Goal: Task Accomplishment & Management: Use online tool/utility

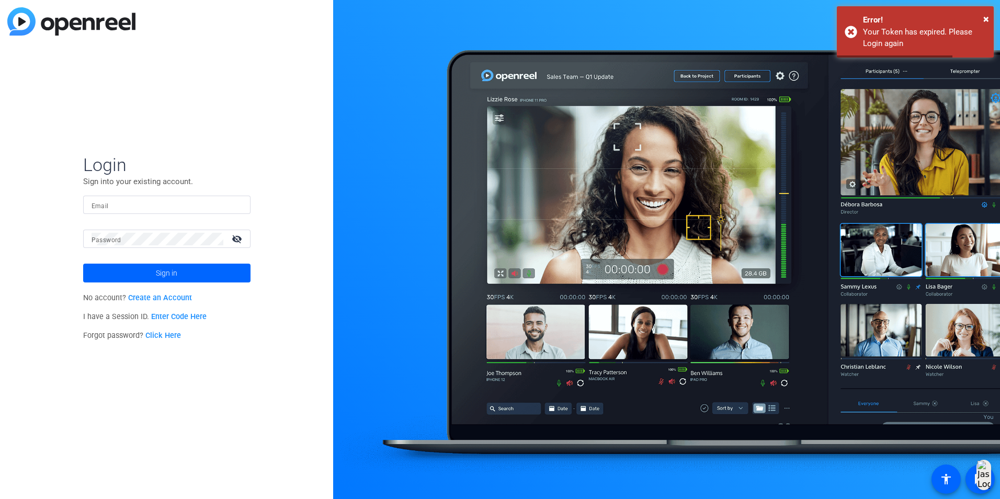
click at [186, 208] on input "Email" at bounding box center [166, 205] width 151 height 13
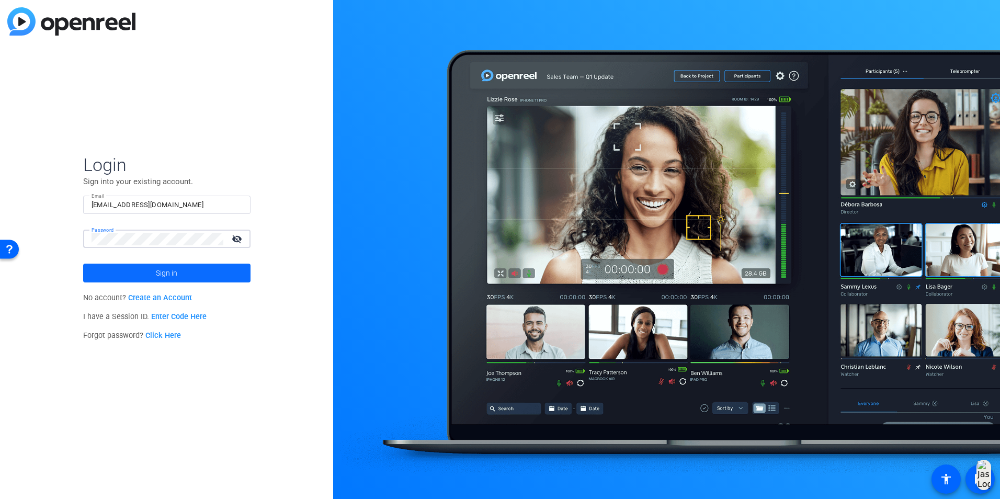
click at [130, 266] on span at bounding box center [166, 272] width 167 height 25
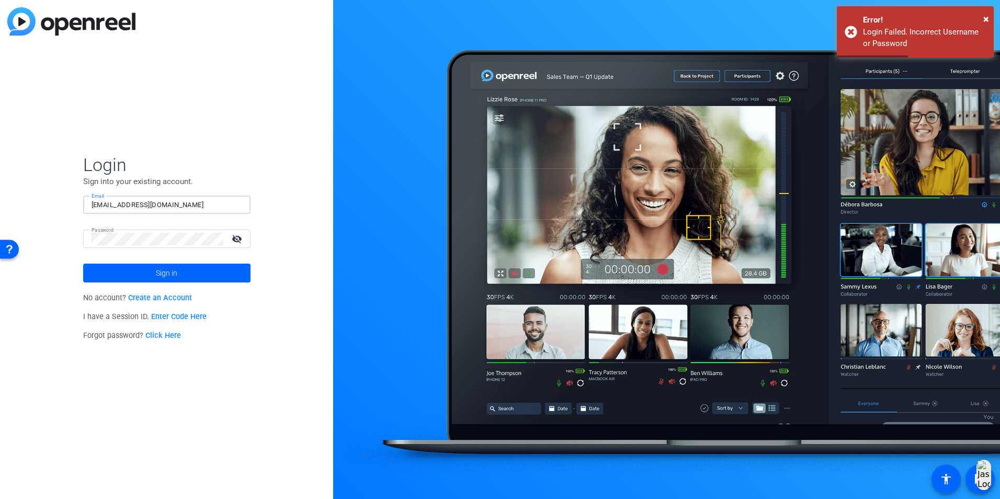
click at [179, 207] on input "[EMAIL_ADDRESS][DOMAIN_NAME]" at bounding box center [166, 205] width 151 height 13
type input "[EMAIL_ADDRESS][DOMAIN_NAME]"
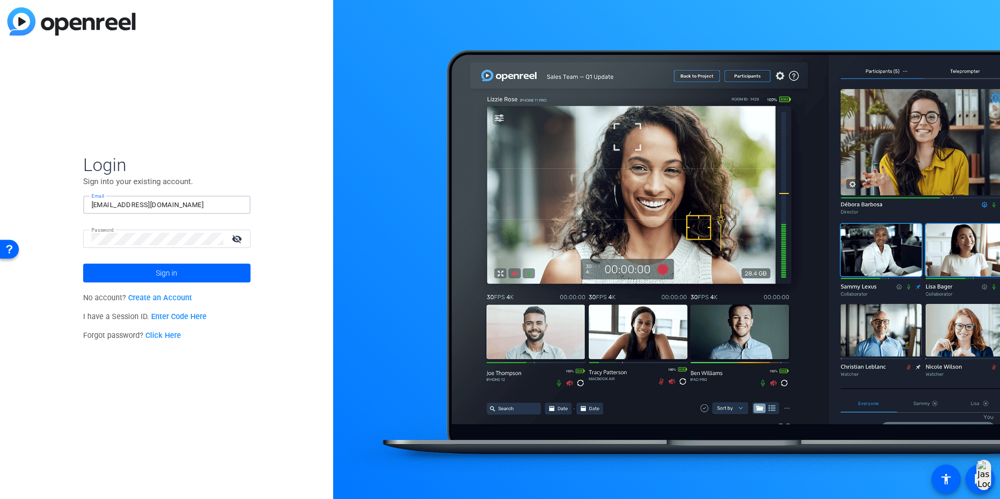
click at [198, 199] on input "[EMAIL_ADDRESS][DOMAIN_NAME]" at bounding box center [166, 205] width 151 height 13
type input "[EMAIL_ADDRESS][DOMAIN_NAME]"
click at [191, 209] on input "[EMAIL_ADDRESS][DOMAIN_NAME]" at bounding box center [166, 205] width 151 height 13
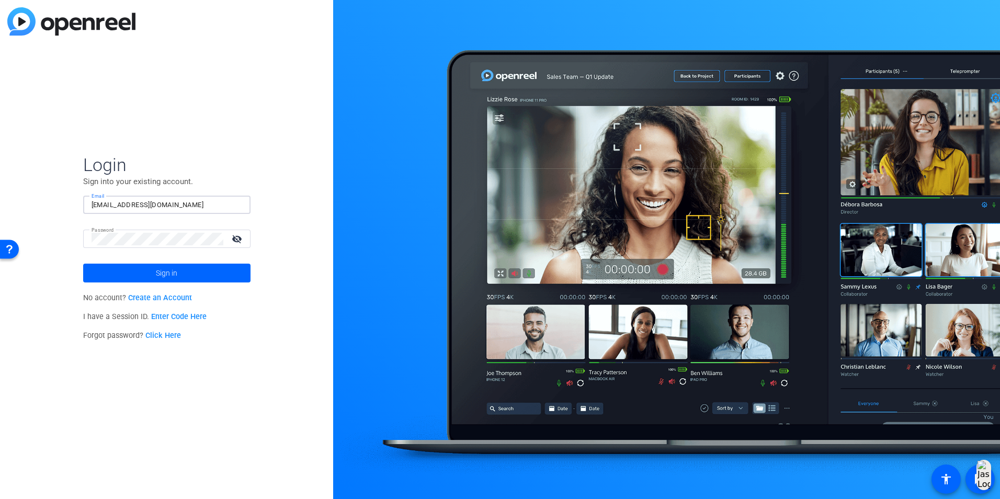
click at [193, 202] on input "[EMAIL_ADDRESS][DOMAIN_NAME]" at bounding box center [166, 205] width 151 height 13
type input "[EMAIL_ADDRESS][DOMAIN_NAME]"
click at [100, 275] on span at bounding box center [166, 272] width 167 height 25
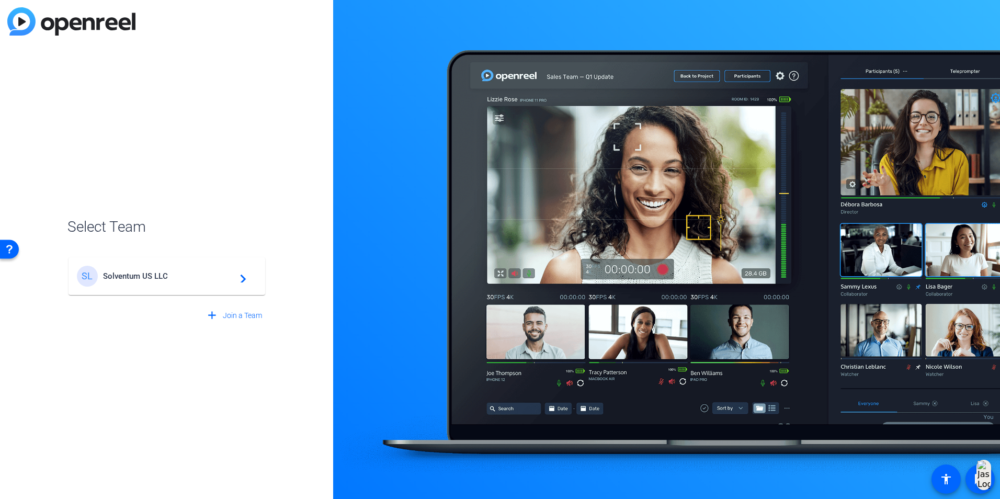
click at [100, 275] on div "SL" at bounding box center [90, 276] width 26 height 21
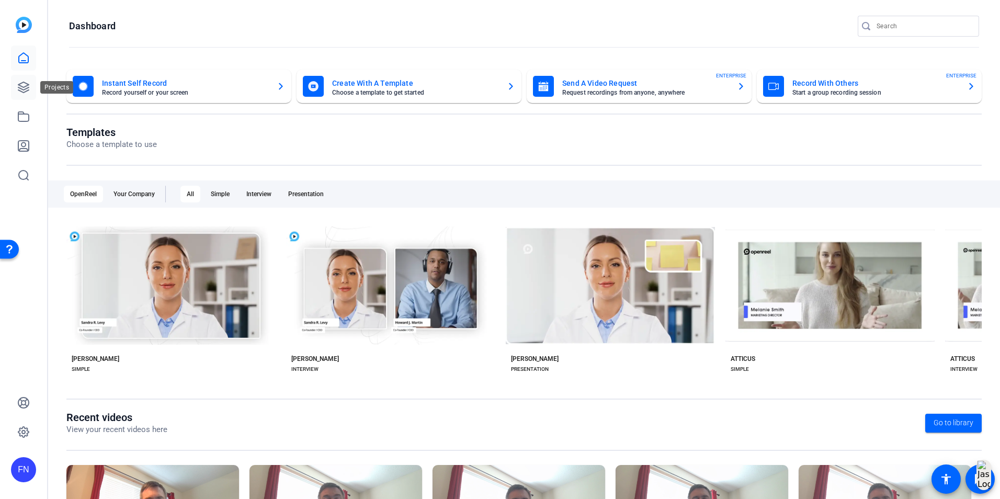
click at [21, 95] on link at bounding box center [23, 87] width 25 height 25
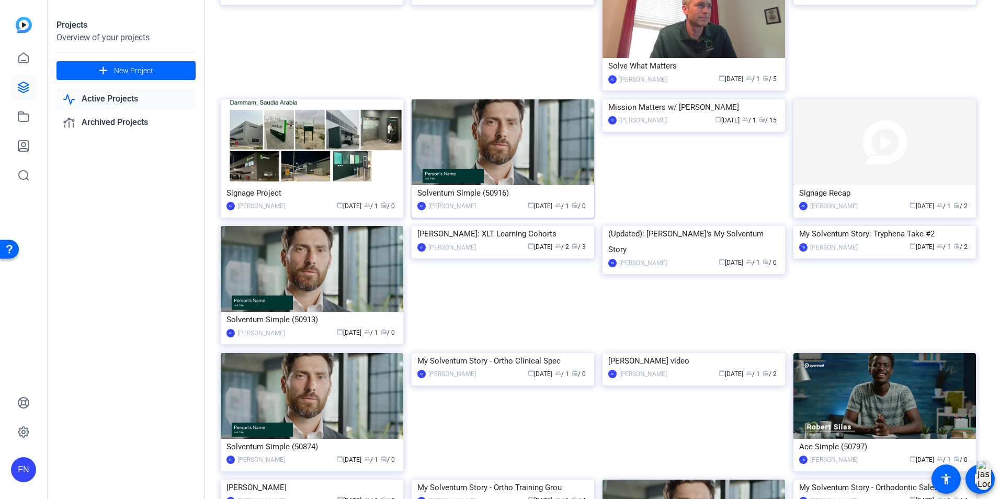
scroll to position [157, 0]
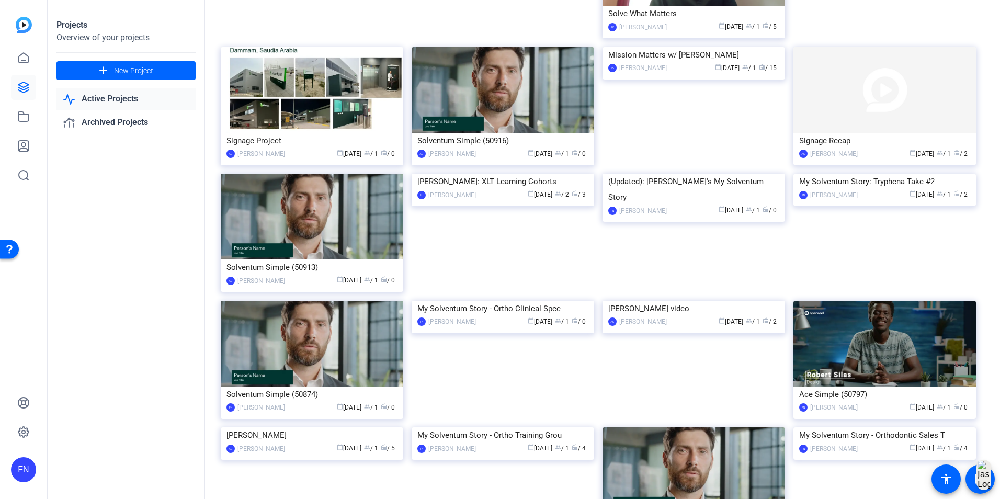
click at [508, 301] on img at bounding box center [502, 301] width 182 height 0
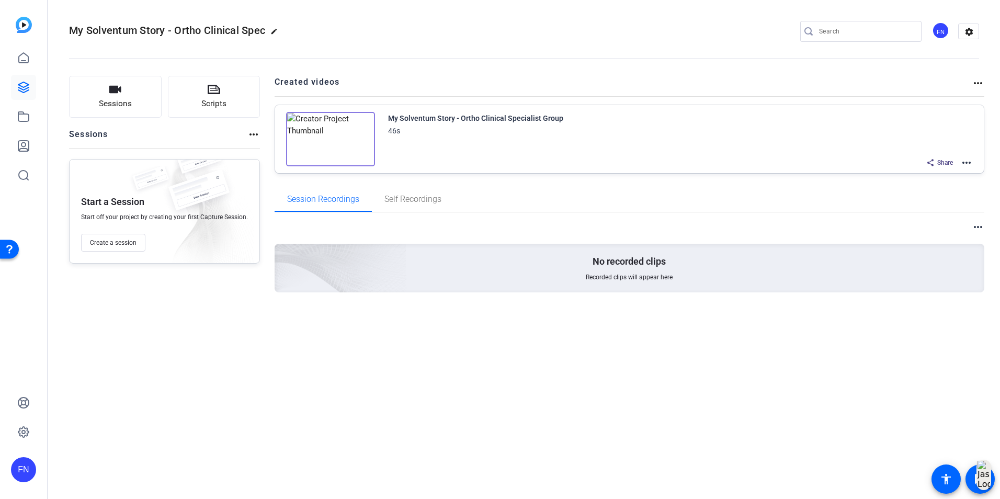
click at [966, 163] on mat-icon "more_horiz" at bounding box center [966, 162] width 13 height 13
click at [955, 171] on span "Edit in Creator" at bounding box center [927, 175] width 73 height 13
